Goal: Task Accomplishment & Management: Manage account settings

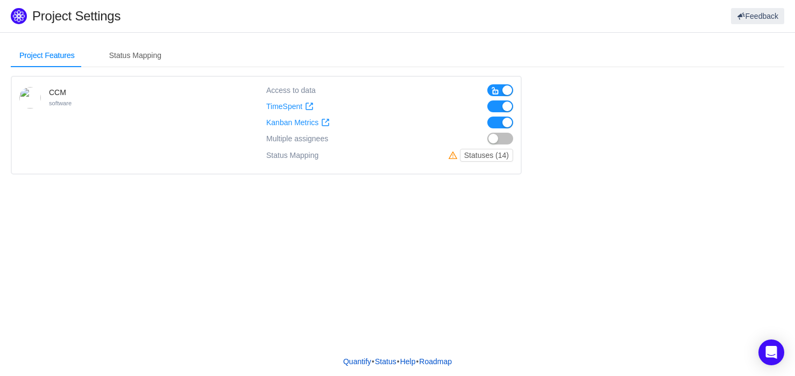
click at [502, 92] on button "button" at bounding box center [500, 90] width 26 height 12
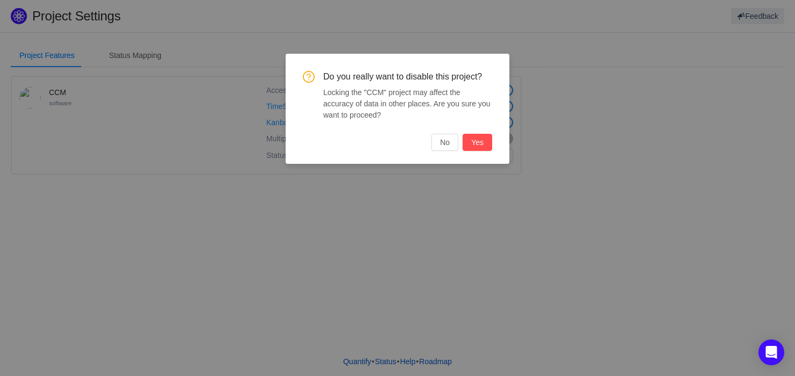
click at [481, 140] on button "Yes" at bounding box center [477, 142] width 30 height 17
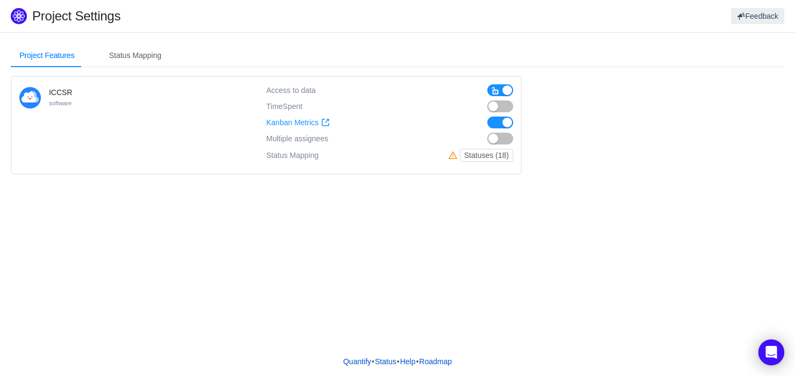
click at [501, 88] on button "button" at bounding box center [500, 90] width 26 height 12
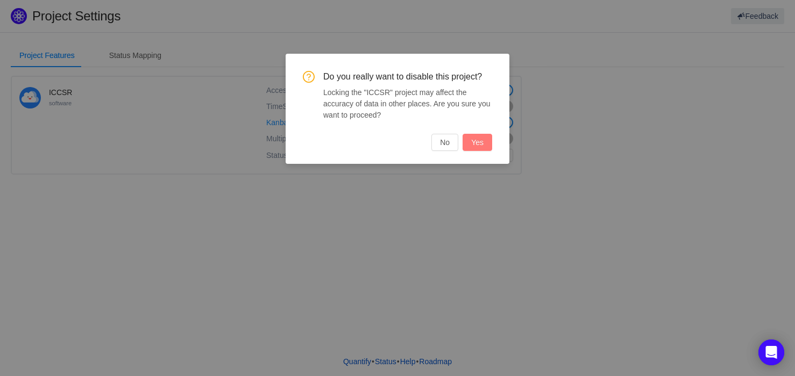
click at [485, 151] on button "Yes" at bounding box center [477, 142] width 30 height 17
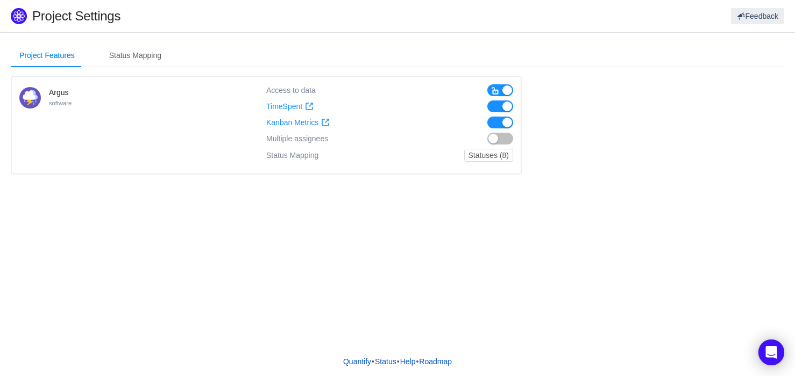
click at [496, 87] on span "button" at bounding box center [495, 91] width 9 height 9
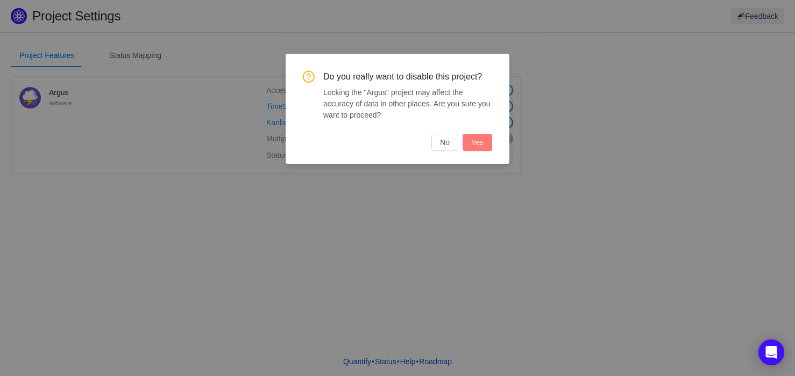
click at [484, 146] on button "Yes" at bounding box center [477, 142] width 30 height 17
